Goal: Task Accomplishment & Management: Manage account settings

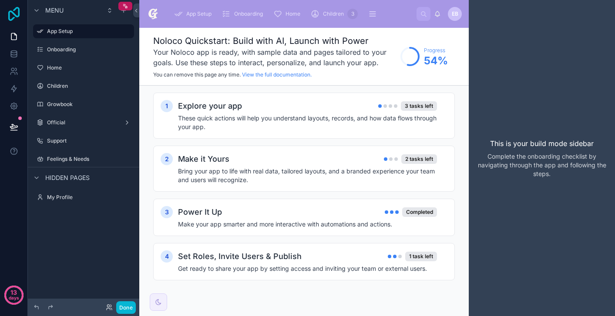
click at [13, 14] on icon at bounding box center [13, 14] width 17 height 14
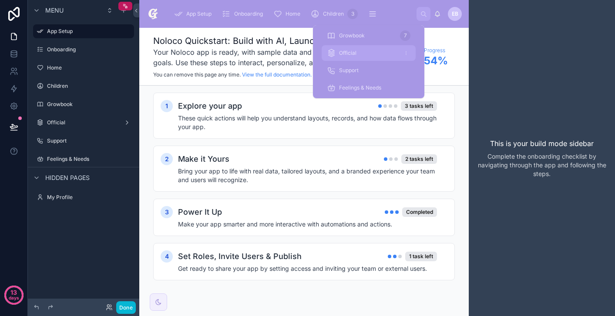
click at [387, 58] on div "Official" at bounding box center [369, 53] width 84 height 14
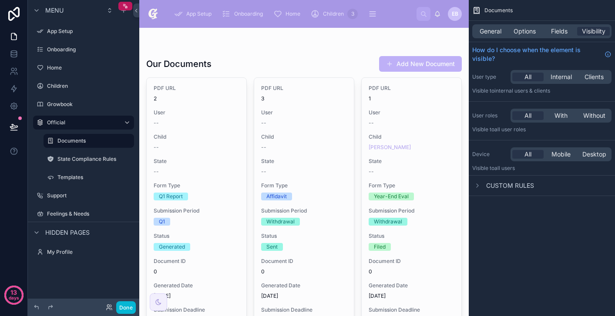
click at [498, 30] on span "General" at bounding box center [490, 31] width 22 height 9
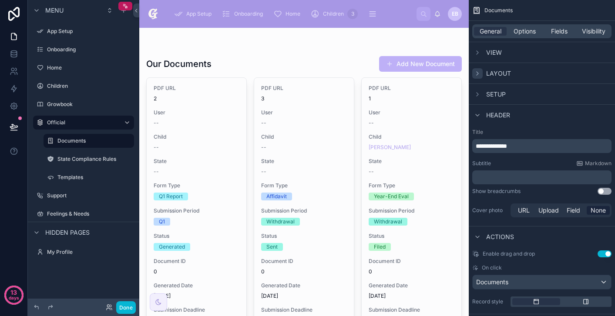
click at [479, 70] on icon "scrollable content" at bounding box center [477, 73] width 7 height 7
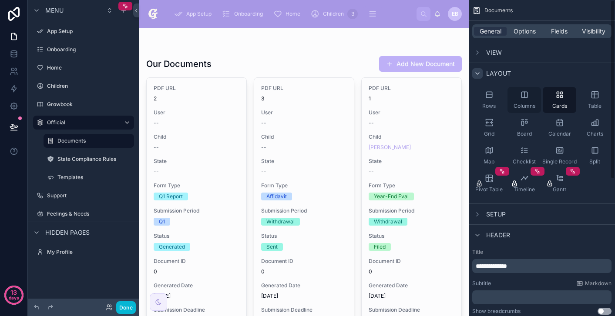
click at [518, 96] on div "Columns" at bounding box center [523, 100] width 33 height 26
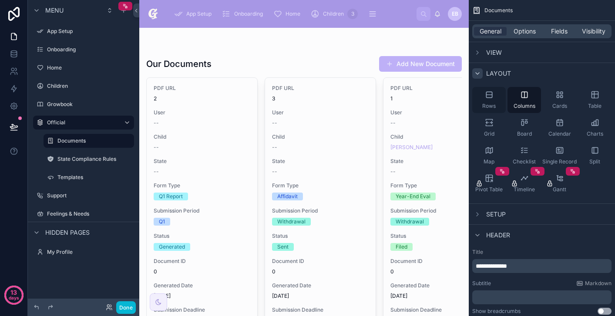
click at [493, 98] on div "Rows" at bounding box center [488, 100] width 33 height 26
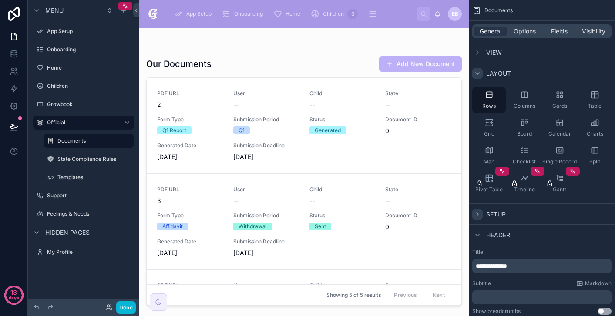
click at [479, 211] on icon "scrollable content" at bounding box center [477, 214] width 7 height 7
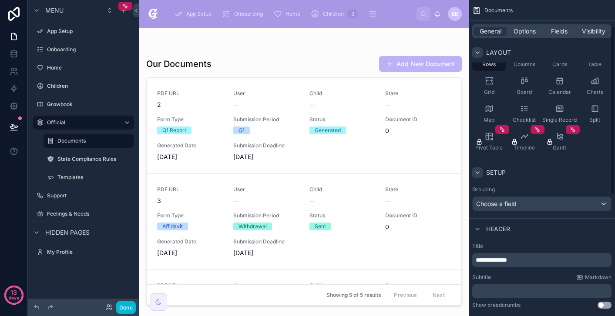
scroll to position [50, 0]
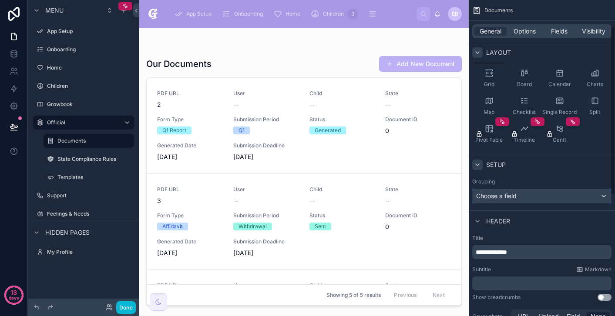
click at [532, 198] on div "Choose a field" at bounding box center [541, 196] width 138 height 14
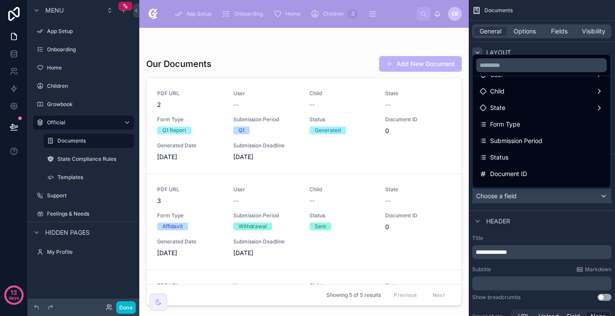
scroll to position [86, 0]
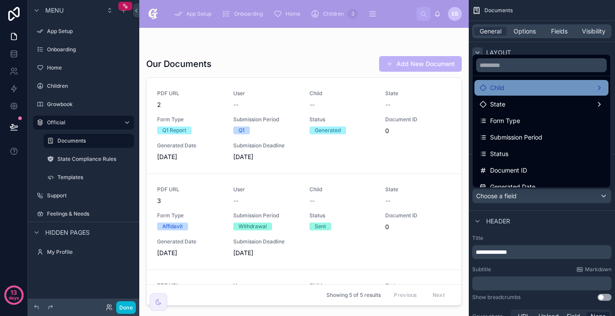
click at [553, 89] on div "Child" at bounding box center [541, 88] width 124 height 10
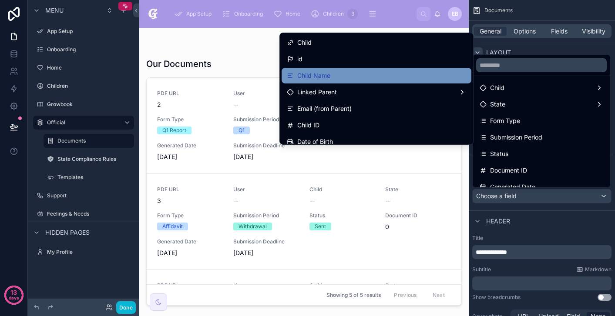
click at [459, 71] on div "Child Name" at bounding box center [376, 75] width 179 height 10
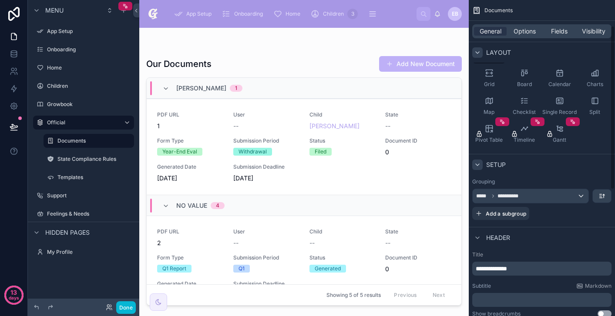
click at [531, 171] on div "Setup" at bounding box center [542, 164] width 146 height 21
click at [168, 86] on icon at bounding box center [165, 88] width 7 height 7
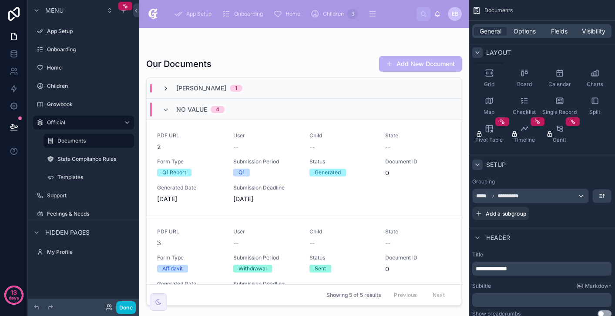
click at [168, 89] on icon at bounding box center [165, 88] width 7 height 7
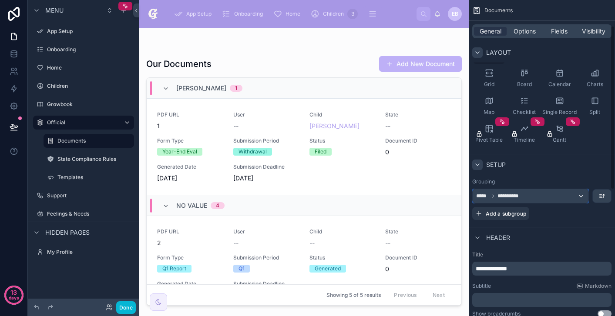
click at [573, 199] on div "**********" at bounding box center [530, 196] width 116 height 14
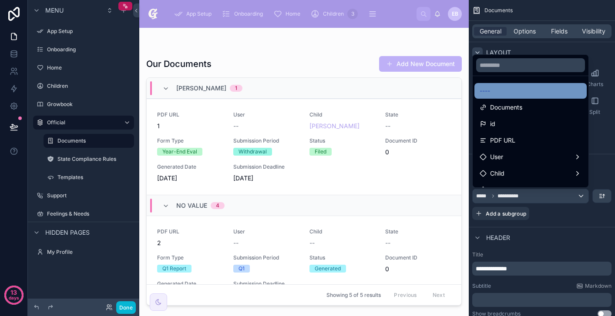
click at [544, 95] on div "----" at bounding box center [530, 91] width 102 height 10
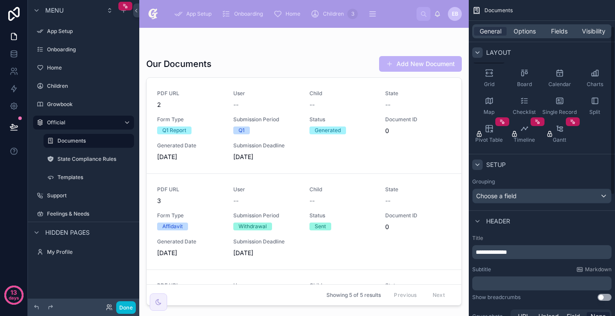
click at [530, 167] on div "Setup" at bounding box center [542, 164] width 146 height 21
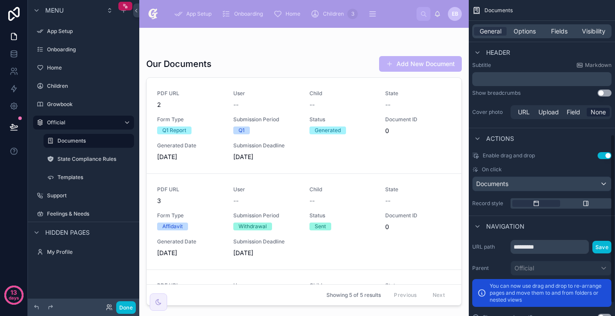
scroll to position [254, 0]
click at [495, 156] on span "Enable drag and drop" at bounding box center [508, 155] width 52 height 7
drag, startPoint x: 400, startPoint y: 131, endPoint x: 405, endPoint y: 204, distance: 72.4
click at [405, 204] on div "PDF URL 2 User -- Child -- State -- Form Type Q1 Report Submission Period Q1 St…" at bounding box center [304, 192] width 315 height 228
drag, startPoint x: 406, startPoint y: 200, endPoint x: 415, endPoint y: 157, distance: 44.5
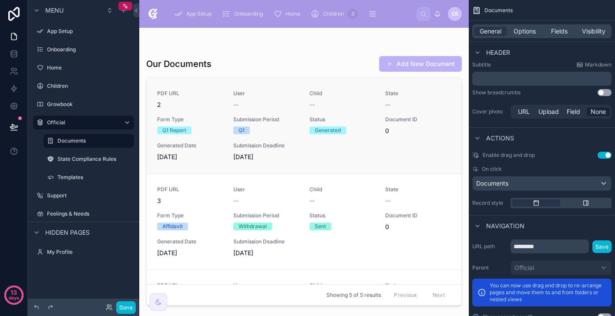
click at [415, 157] on div "PDF URL 2 User -- Child -- State -- Form Type Q1 Report Submission Period Q1 St…" at bounding box center [304, 192] width 315 height 228
click at [558, 30] on span "Fields" at bounding box center [559, 31] width 17 height 9
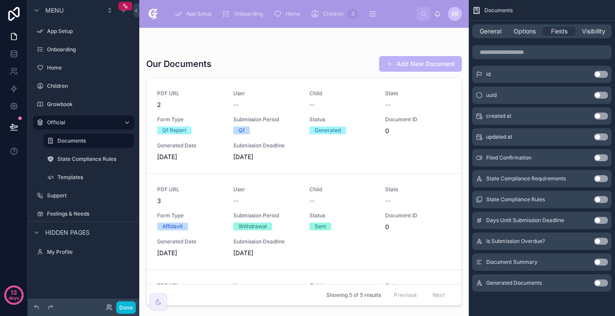
click at [602, 72] on button "Use setting" at bounding box center [601, 74] width 14 height 7
click at [602, 72] on div "id Use setting" at bounding box center [541, 66] width 139 height 17
click at [603, 69] on button "Use setting" at bounding box center [601, 67] width 14 height 7
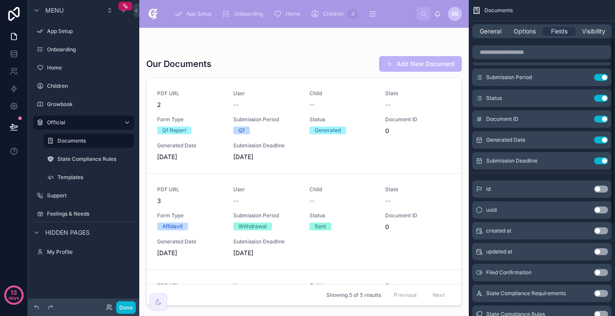
scroll to position [0, 0]
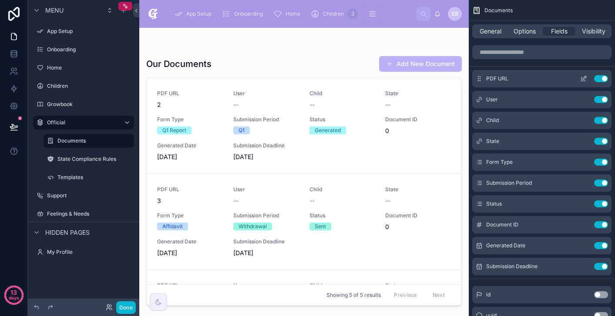
click at [603, 80] on button "Use setting" at bounding box center [601, 78] width 14 height 7
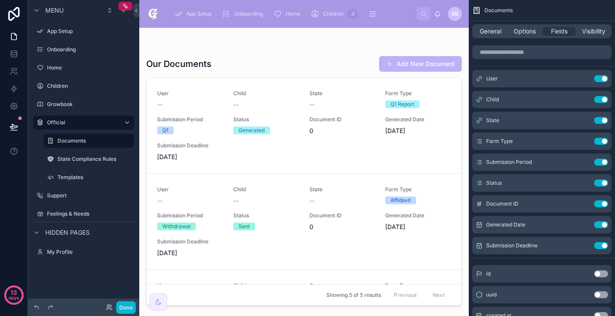
click at [603, 80] on button "Use setting" at bounding box center [601, 78] width 14 height 7
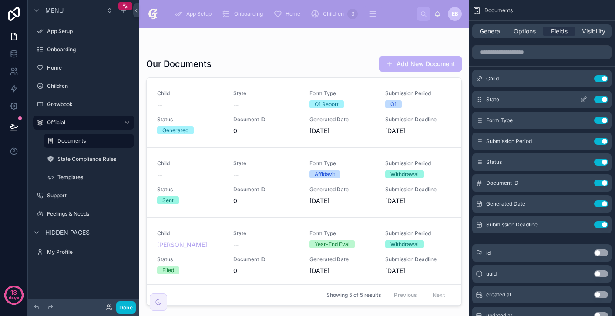
click at [602, 100] on button "Use setting" at bounding box center [601, 99] width 14 height 7
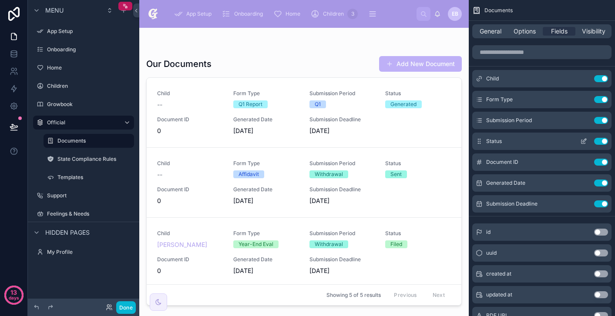
click at [601, 136] on div "Status Use setting" at bounding box center [541, 141] width 139 height 17
click at [603, 163] on button "Use setting" at bounding box center [601, 162] width 14 height 7
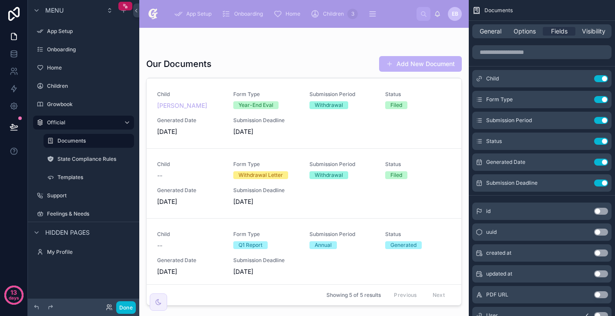
scroll to position [139, 0]
click at [17, 114] on link at bounding box center [13, 105] width 27 height 17
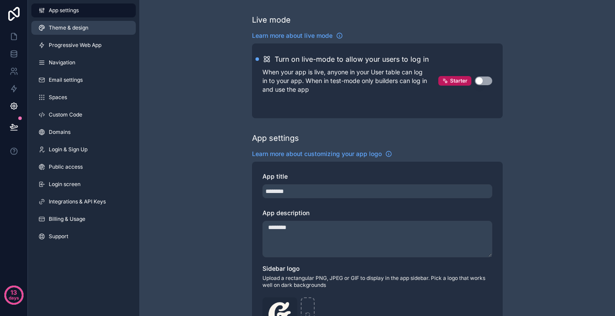
click at [99, 30] on link "Theme & design" at bounding box center [83, 28] width 104 height 14
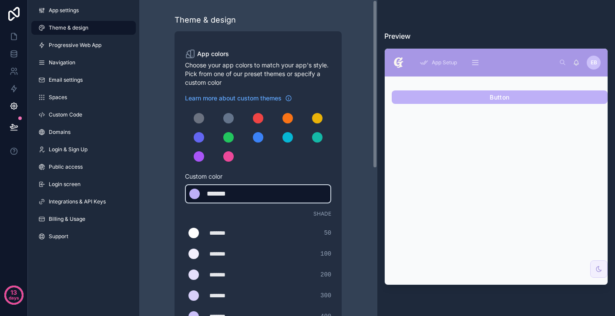
click at [240, 198] on div "*******" at bounding box center [229, 194] width 44 height 10
type div "*******"
copy div "*******"
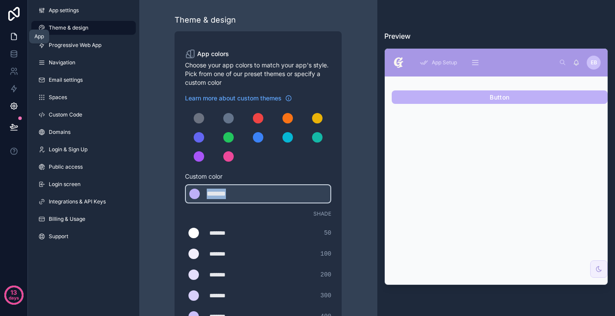
click at [23, 38] on link at bounding box center [13, 36] width 27 height 17
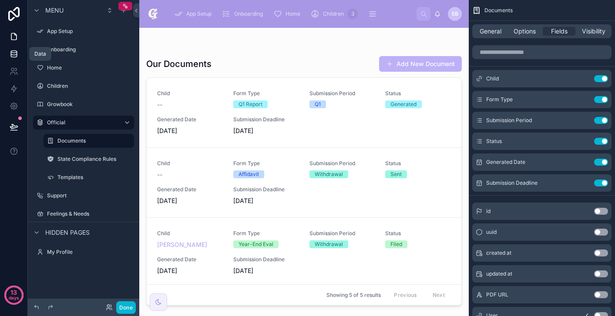
click at [23, 53] on link at bounding box center [13, 53] width 27 height 17
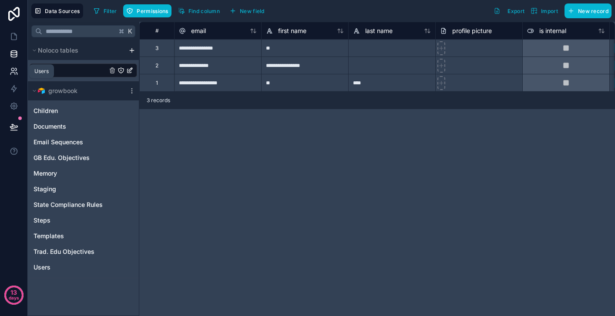
click at [20, 69] on link at bounding box center [13, 71] width 27 height 17
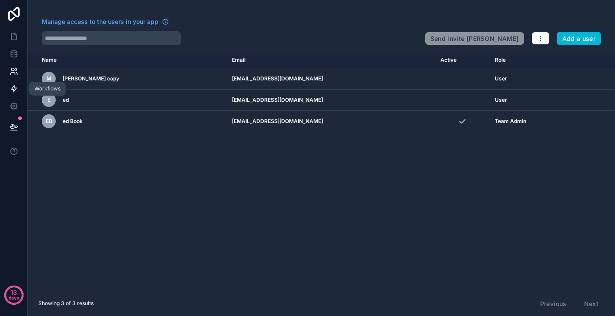
click at [20, 85] on link at bounding box center [13, 88] width 27 height 17
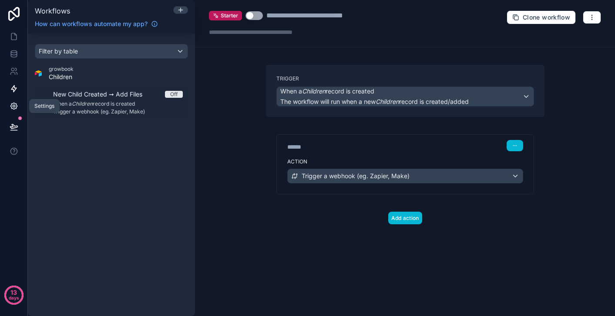
click at [21, 107] on link at bounding box center [13, 105] width 27 height 17
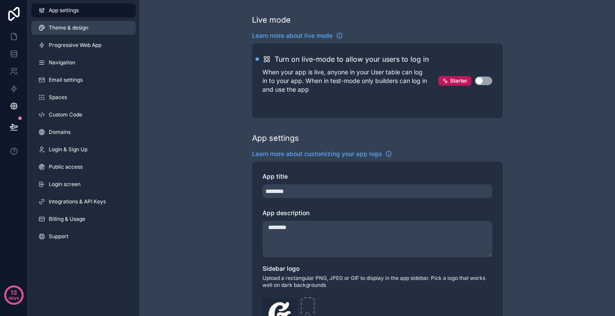
click at [103, 22] on link "Theme & design" at bounding box center [83, 28] width 104 height 14
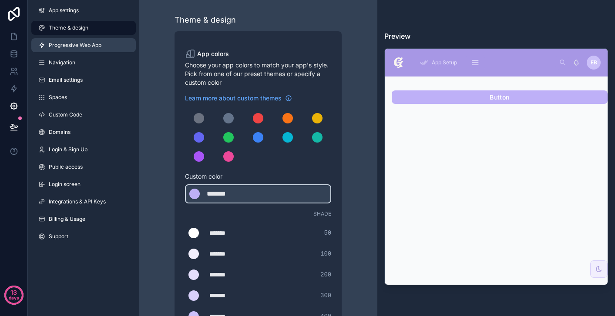
click at [103, 41] on link "Progressive Web App" at bounding box center [83, 45] width 104 height 14
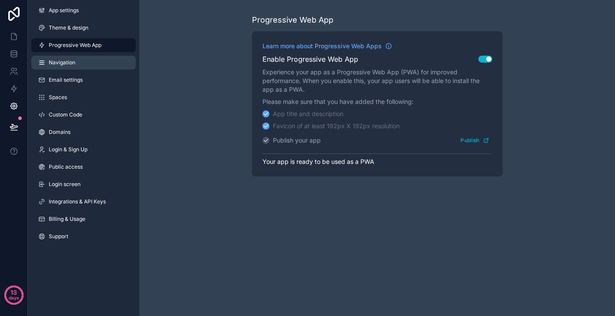
click at [100, 60] on link "Navigation" at bounding box center [83, 63] width 104 height 14
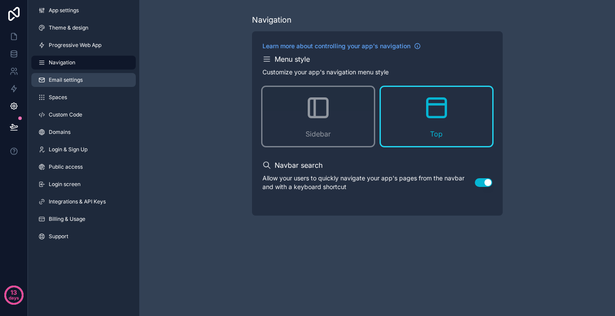
click at [96, 84] on link "Email settings" at bounding box center [83, 80] width 104 height 14
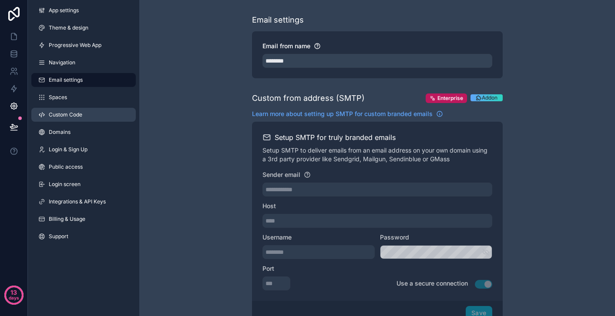
click at [96, 111] on link "Custom Code" at bounding box center [83, 115] width 104 height 14
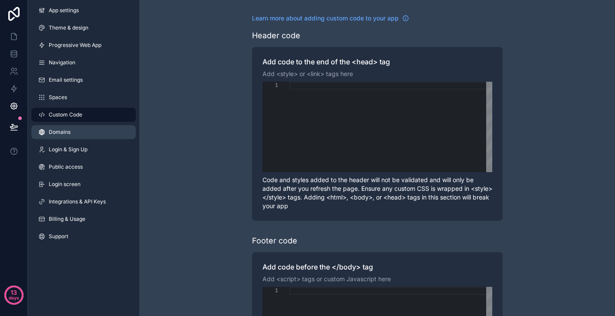
click at [97, 137] on link "Domains" at bounding box center [83, 132] width 104 height 14
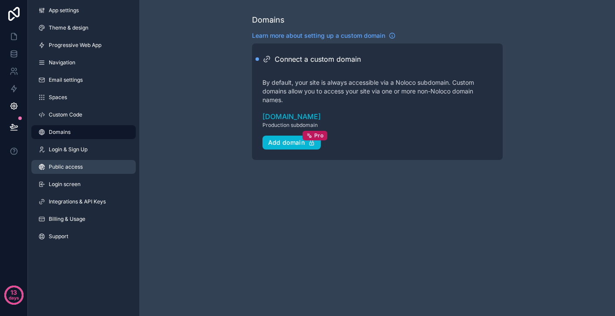
click at [97, 163] on link "Public access" at bounding box center [83, 167] width 104 height 14
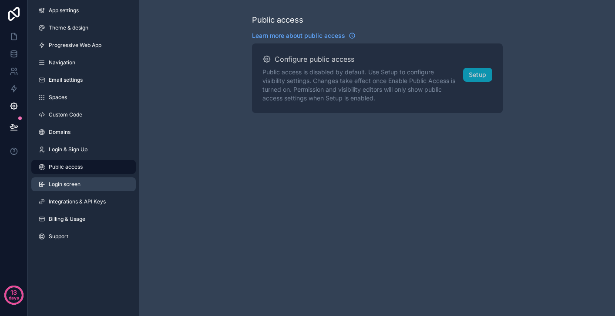
click at [97, 186] on link "Login screen" at bounding box center [83, 184] width 104 height 14
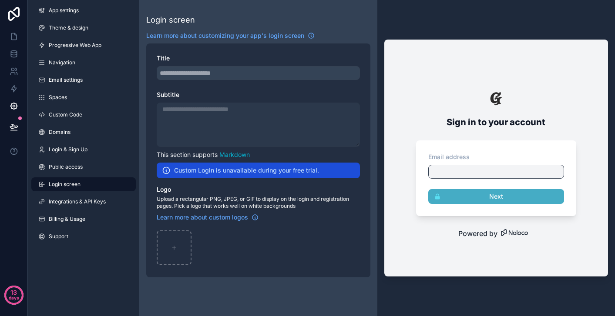
click at [97, 209] on div "App settings Theme & design Progressive Web App Navigation Email settings Space…" at bounding box center [83, 125] width 111 height 251
click at [98, 225] on link "Billing & Usage" at bounding box center [83, 219] width 104 height 14
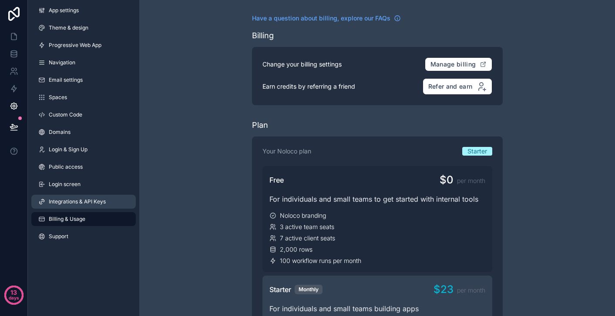
click at [99, 207] on link "Integrations & API Keys" at bounding box center [83, 202] width 104 height 14
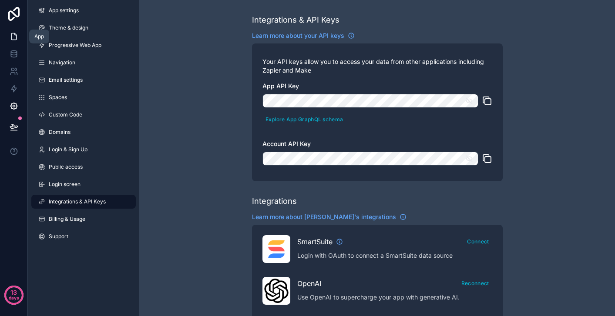
click at [12, 42] on link at bounding box center [13, 36] width 27 height 17
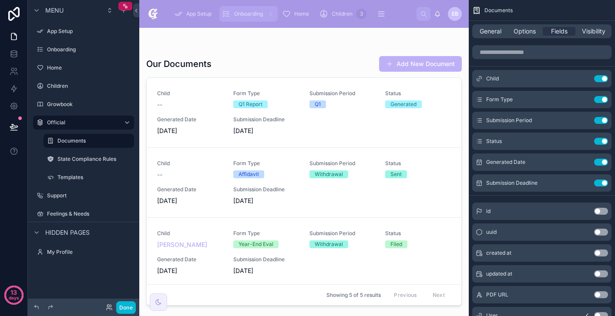
click at [252, 14] on span "Onboarding" at bounding box center [248, 13] width 29 height 7
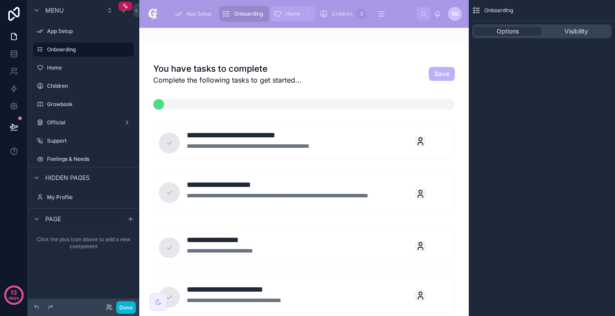
click at [285, 13] on div "Home" at bounding box center [292, 14] width 39 height 14
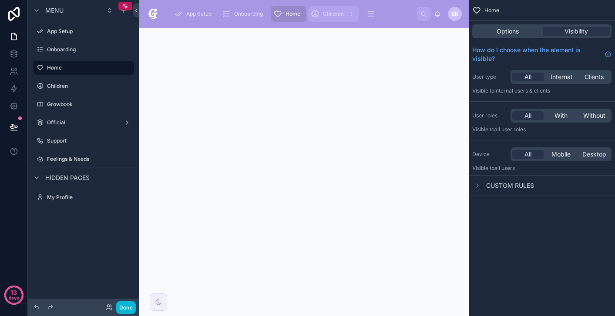
click at [331, 17] on span "Children" at bounding box center [333, 13] width 21 height 7
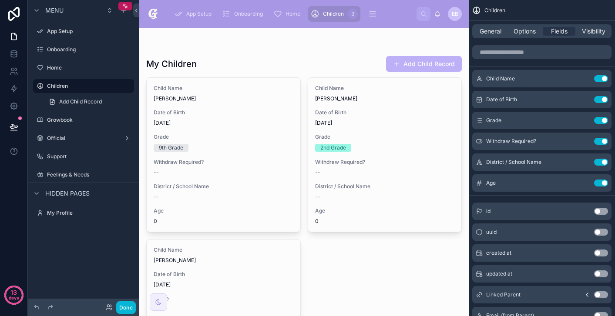
click at [299, 60] on div at bounding box center [303, 238] width 329 height 421
click at [300, 22] on div "App Setup Onboarding Home Children 3 Growbook 7 Official Support Feelings & Nee…" at bounding box center [291, 13] width 249 height 19
click at [294, 19] on div "Home" at bounding box center [292, 14] width 39 height 14
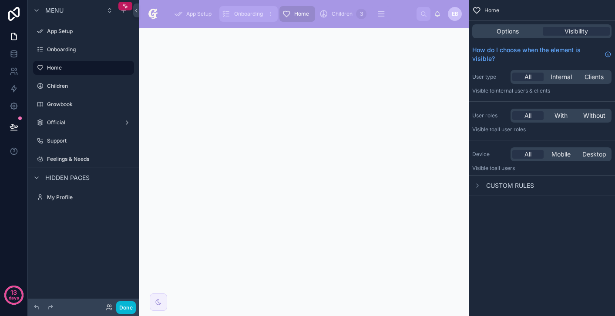
click at [243, 18] on div "Onboarding" at bounding box center [248, 14] width 53 height 14
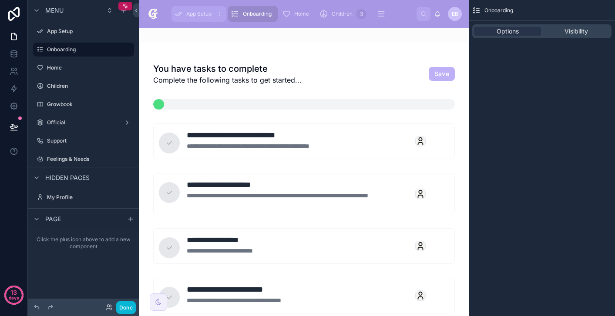
click at [204, 20] on div "App Setup" at bounding box center [199, 14] width 50 height 14
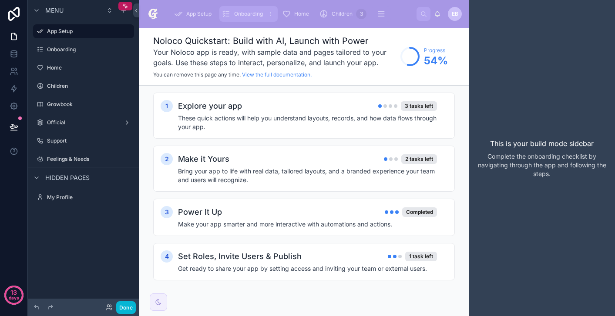
click at [252, 18] on div "Onboarding" at bounding box center [248, 14] width 53 height 14
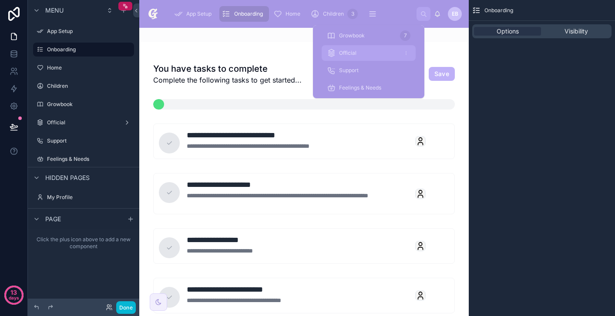
click at [374, 54] on div "Official" at bounding box center [369, 53] width 84 height 14
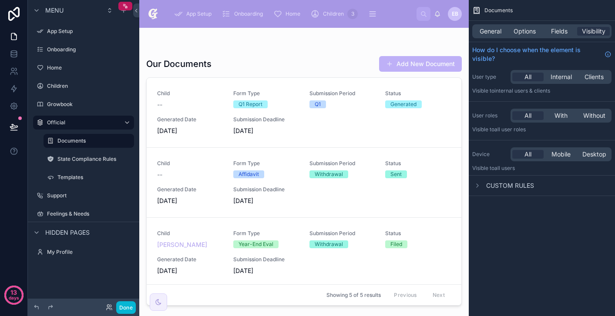
click at [278, 55] on div at bounding box center [303, 167] width 329 height 278
click at [9, 55] on link at bounding box center [13, 53] width 27 height 17
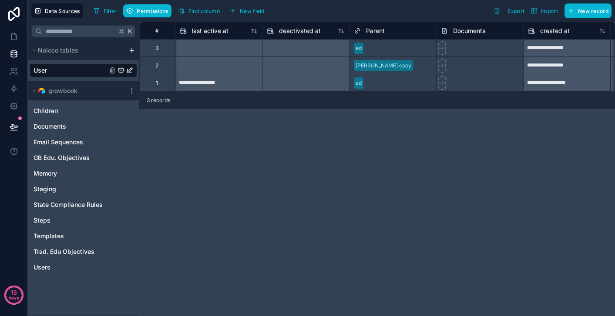
scroll to position [0, 694]
click at [443, 51] on div at bounding box center [443, 48] width 8 height 14
type input "**********"
click at [13, 69] on icon at bounding box center [12, 69] width 3 height 3
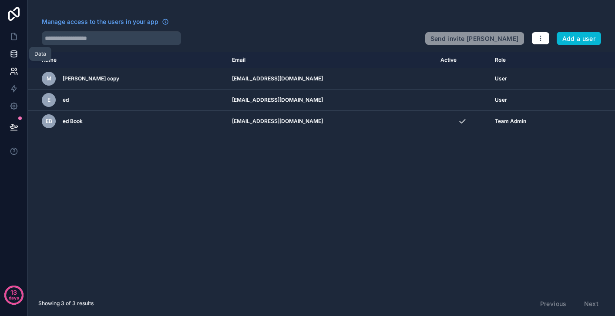
click at [15, 58] on icon at bounding box center [14, 54] width 9 height 9
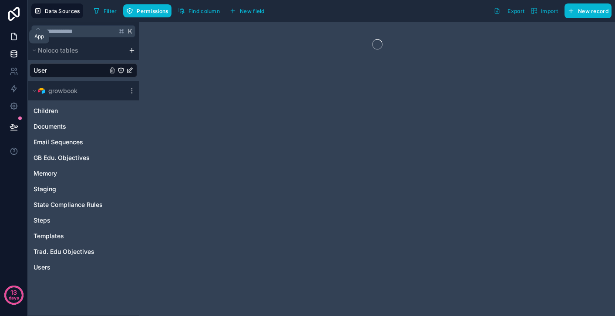
click at [15, 40] on icon at bounding box center [14, 36] width 9 height 9
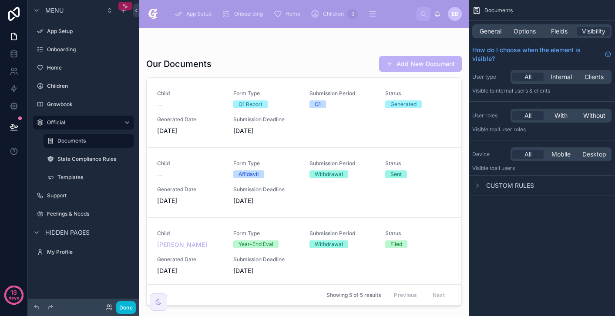
click at [121, 10] on div "scrollable content" at bounding box center [125, 6] width 14 height 9
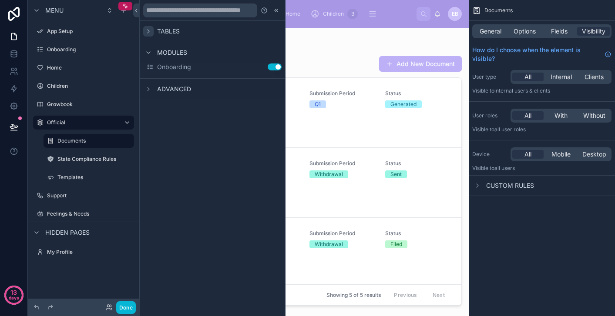
click at [150, 33] on icon at bounding box center [148, 31] width 7 height 7
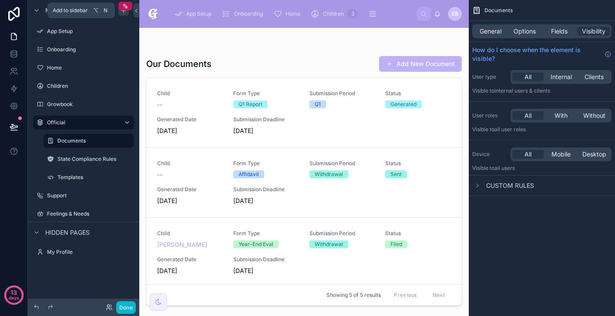
click at [126, 14] on div "scrollable content" at bounding box center [123, 10] width 10 height 10
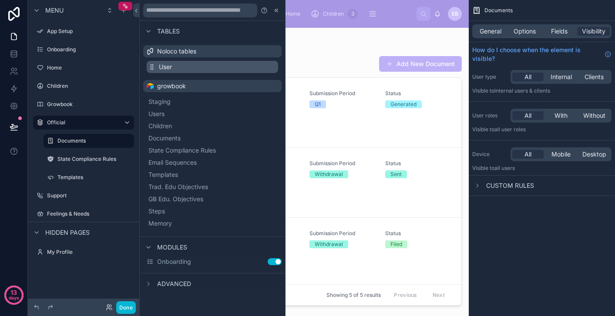
click at [171, 65] on span "User" at bounding box center [165, 67] width 13 height 9
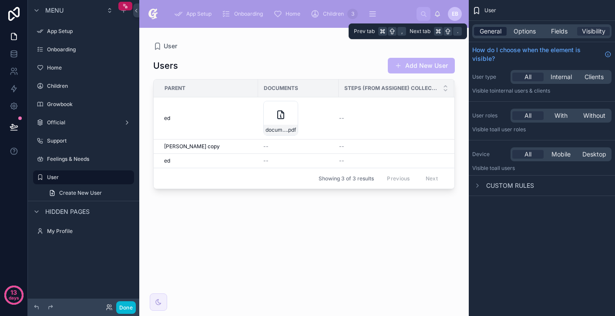
click at [491, 30] on span "General" at bounding box center [490, 31] width 22 height 9
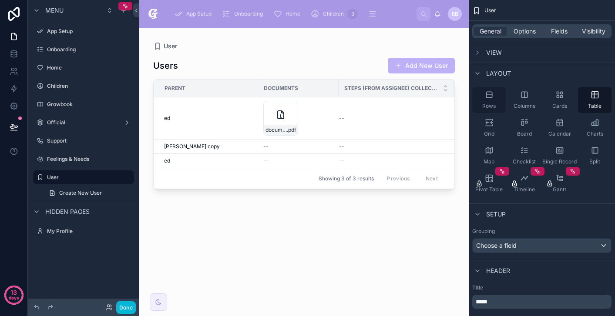
click at [496, 99] on div "Rows" at bounding box center [488, 100] width 33 height 26
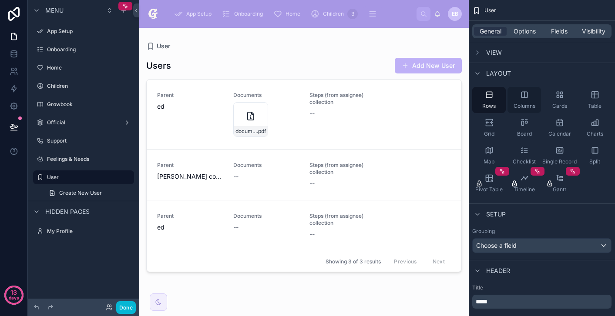
click at [526, 99] on icon "scrollable content" at bounding box center [524, 94] width 9 height 9
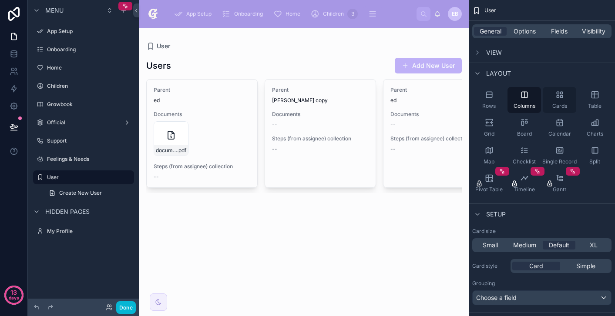
click at [568, 102] on div "Cards" at bounding box center [558, 100] width 33 height 26
click at [537, 100] on div "Columns" at bounding box center [523, 100] width 33 height 26
click at [535, 31] on span "Options" at bounding box center [524, 31] width 22 height 9
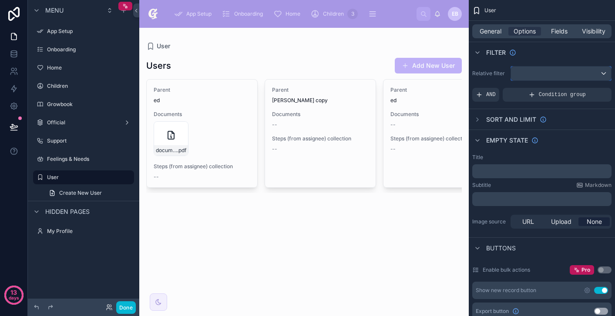
click at [562, 73] on div "scrollable content" at bounding box center [561, 74] width 100 height 14
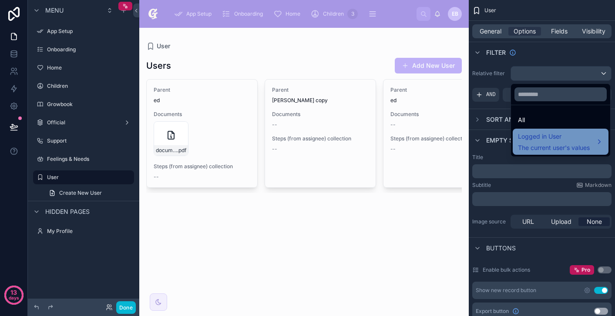
click at [553, 142] on div "Logged in User The current user's values" at bounding box center [554, 141] width 72 height 21
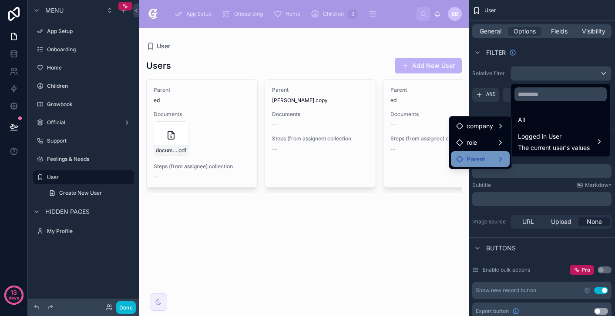
click at [494, 160] on div "Parent" at bounding box center [480, 159] width 48 height 10
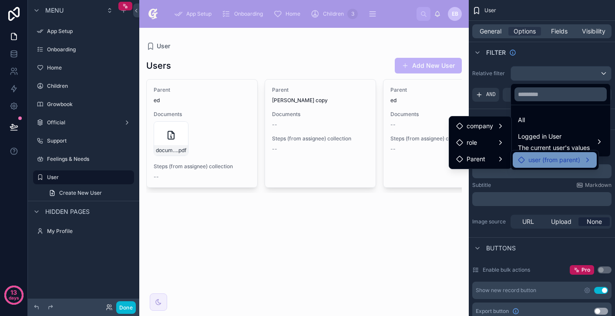
click at [526, 161] on div "user (from parent)" at bounding box center [549, 160] width 62 height 10
click at [499, 175] on div "Parent" at bounding box center [480, 177] width 48 height 10
click at [533, 162] on span "user (from parent)" at bounding box center [554, 160] width 52 height 10
click at [507, 164] on div "Parent" at bounding box center [480, 159] width 59 height 16
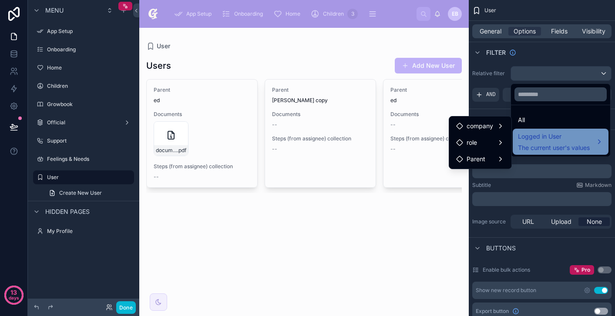
click at [534, 147] on span "The current user's values" at bounding box center [554, 148] width 72 height 9
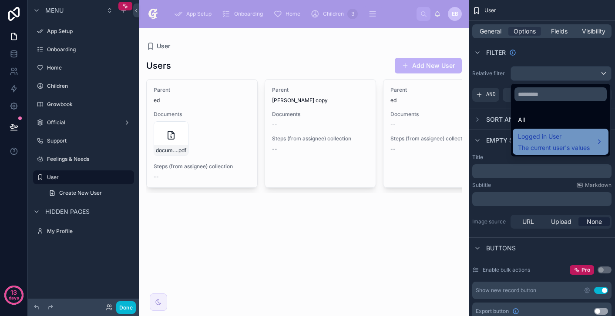
click at [534, 147] on span "The current user's values" at bounding box center [554, 148] width 72 height 9
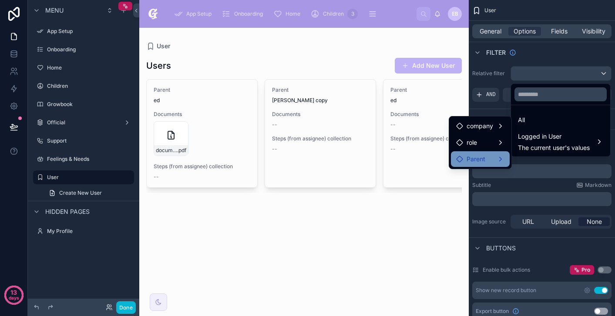
click at [489, 154] on div "Parent" at bounding box center [480, 159] width 48 height 10
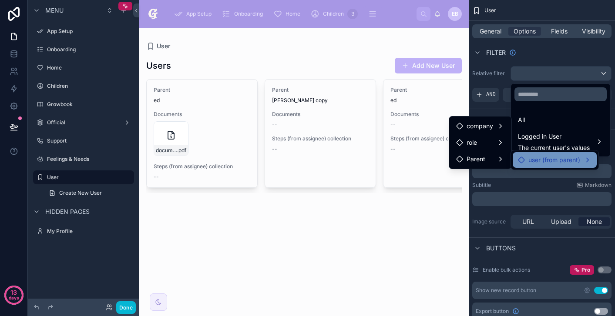
click at [532, 161] on span "user (from parent)" at bounding box center [554, 160] width 52 height 10
click at [553, 50] on div "scrollable content" at bounding box center [307, 158] width 615 height 316
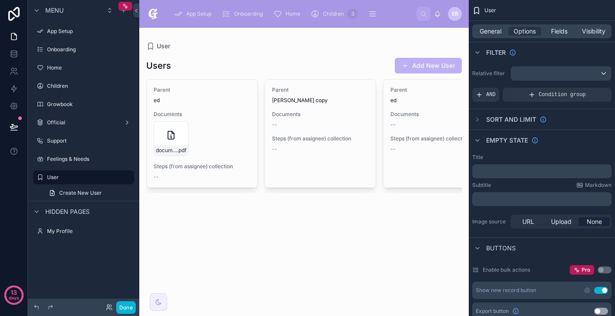
click at [495, 37] on div "General Options Fields Visibility" at bounding box center [541, 31] width 139 height 14
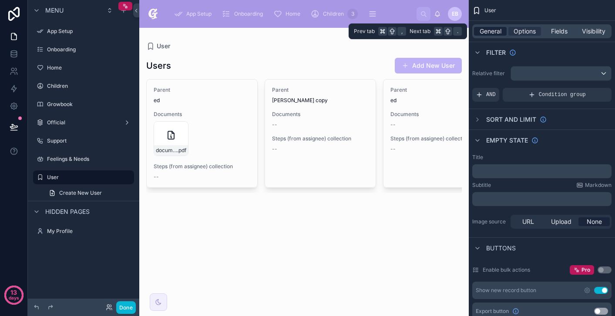
click at [498, 33] on span "General" at bounding box center [490, 31] width 22 height 9
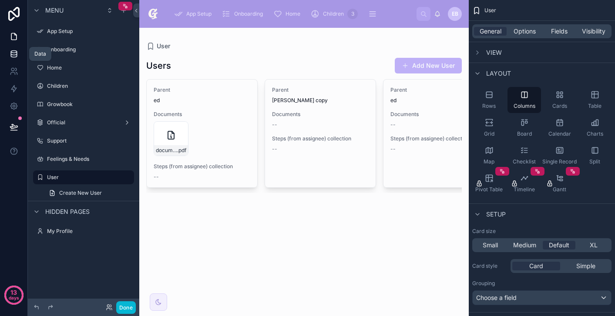
click at [19, 55] on link at bounding box center [13, 53] width 27 height 17
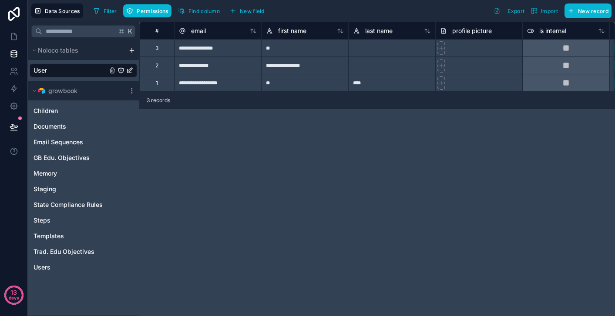
click at [122, 74] on icon "User" at bounding box center [120, 70] width 7 height 7
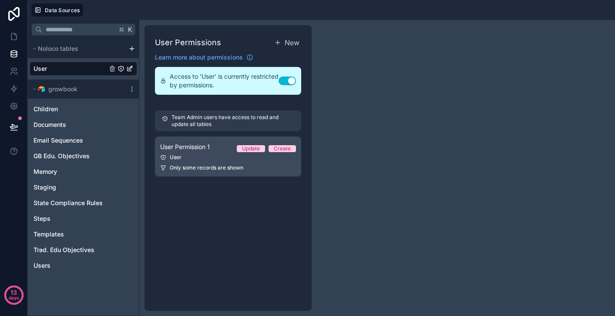
click at [223, 155] on div "User" at bounding box center [228, 157] width 136 height 7
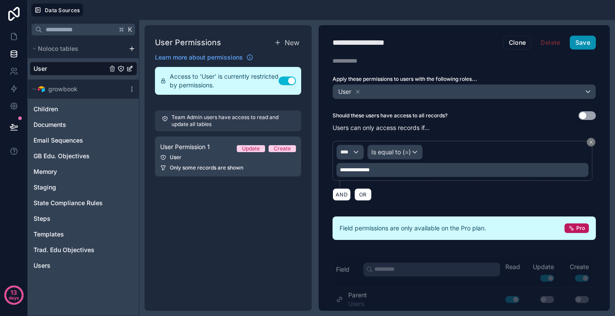
click at [588, 47] on button "Save" at bounding box center [582, 43] width 26 height 14
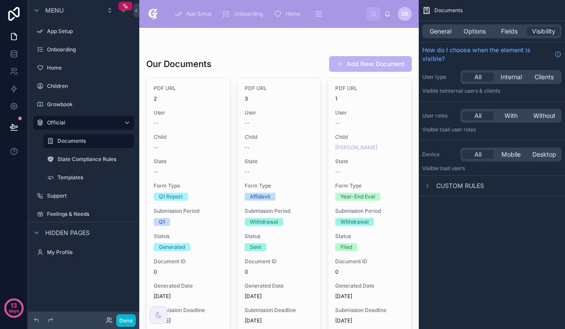
click at [262, 62] on div "Our Documents Add New Document" at bounding box center [278, 64] width 265 height 17
click at [315, 57] on div "Our Documents Add New Document" at bounding box center [278, 64] width 265 height 17
